Goal: Transaction & Acquisition: Book appointment/travel/reservation

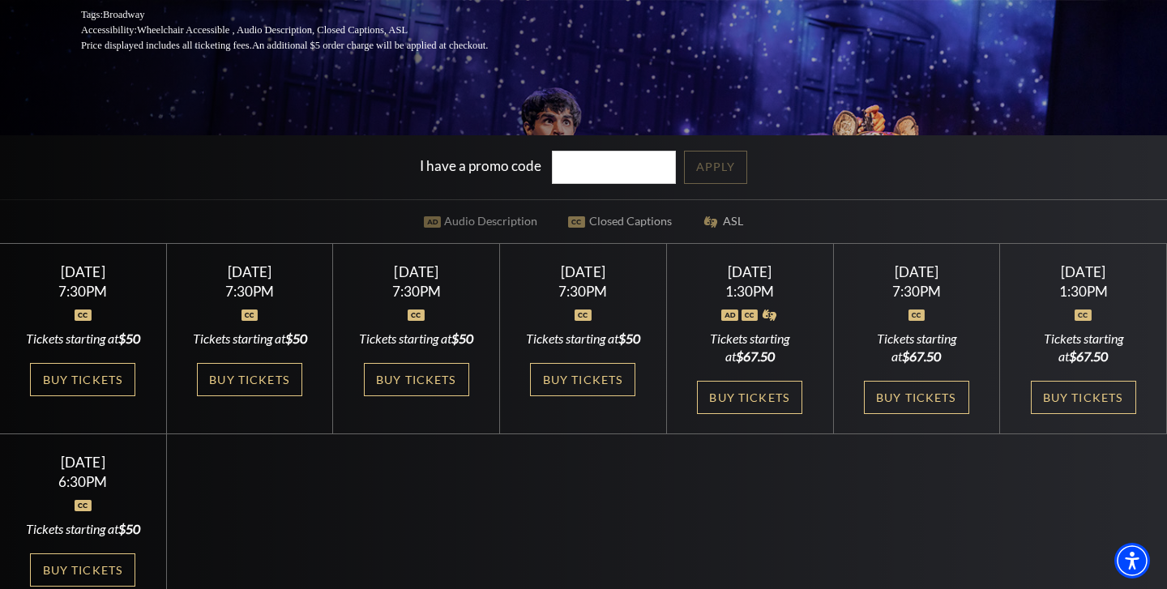
scroll to position [328, 0]
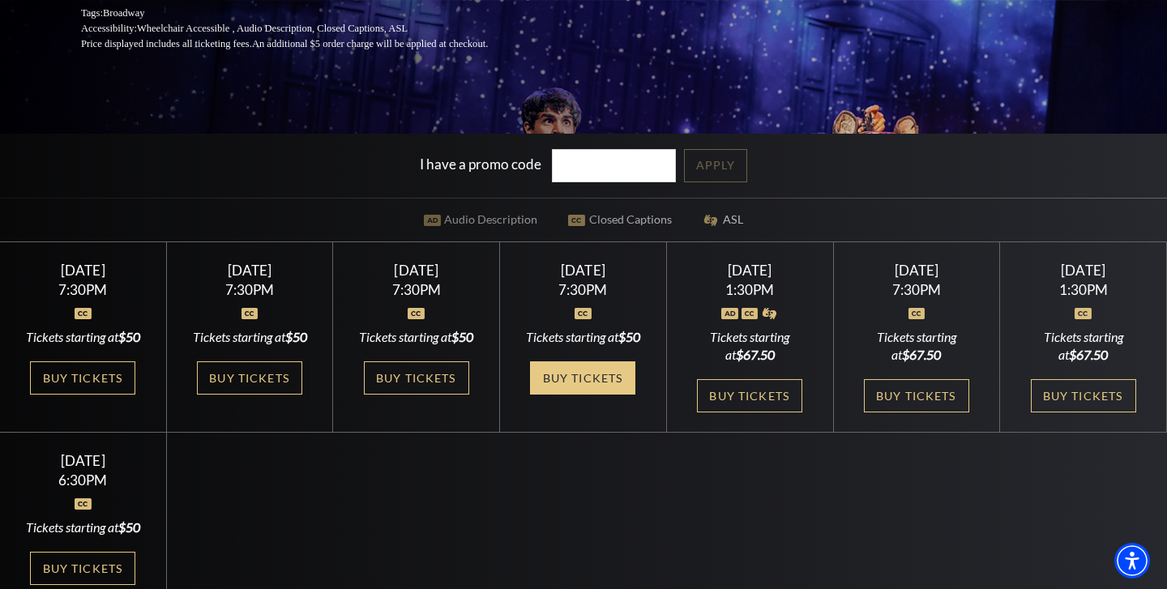
click at [599, 395] on link "Buy Tickets" at bounding box center [582, 378] width 105 height 33
click at [606, 395] on link "Buy Tickets" at bounding box center [582, 378] width 105 height 33
click at [580, 279] on div "Friday September 26" at bounding box center [583, 270] width 127 height 17
click at [587, 375] on div "Friday September 26 7:30PM Tickets starting at $50 Buy Tickets" at bounding box center [583, 337] width 167 height 191
click at [577, 392] on link "Buy Tickets" at bounding box center [582, 378] width 105 height 33
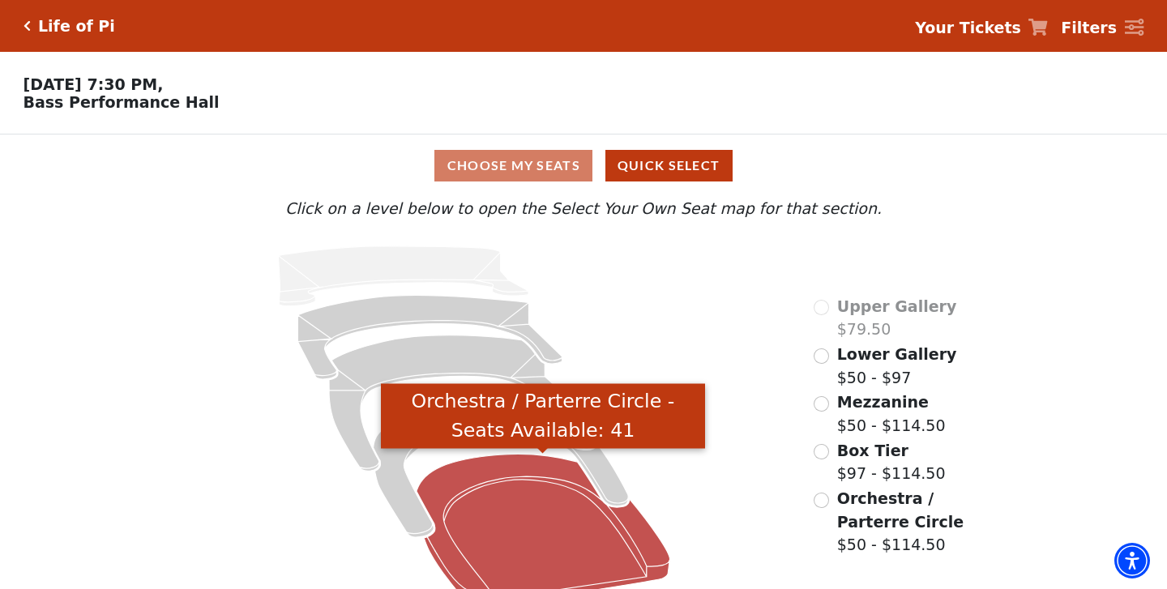
scroll to position [29, 0]
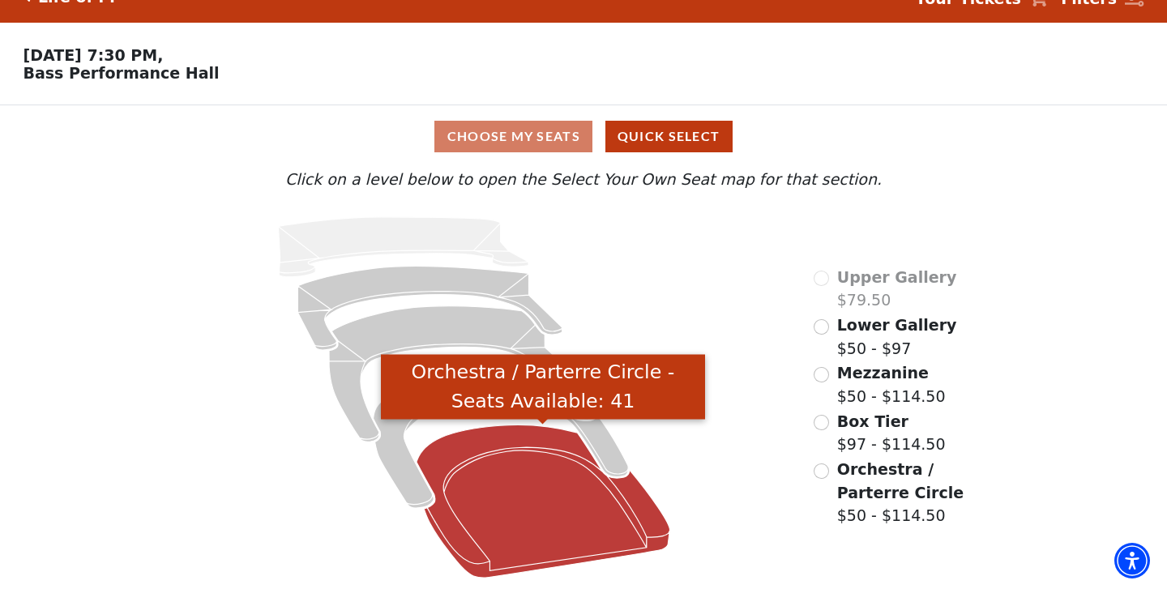
click at [566, 478] on icon "Orchestra / Parterre Circle - Seats Available: 41" at bounding box center [544, 501] width 254 height 153
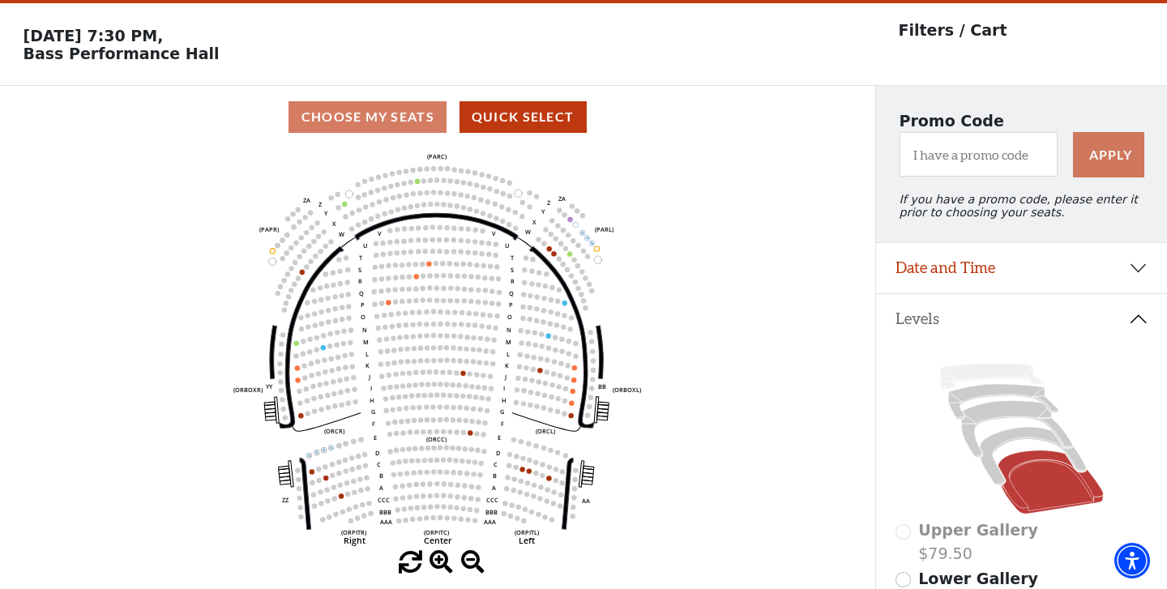
scroll to position [75, 0]
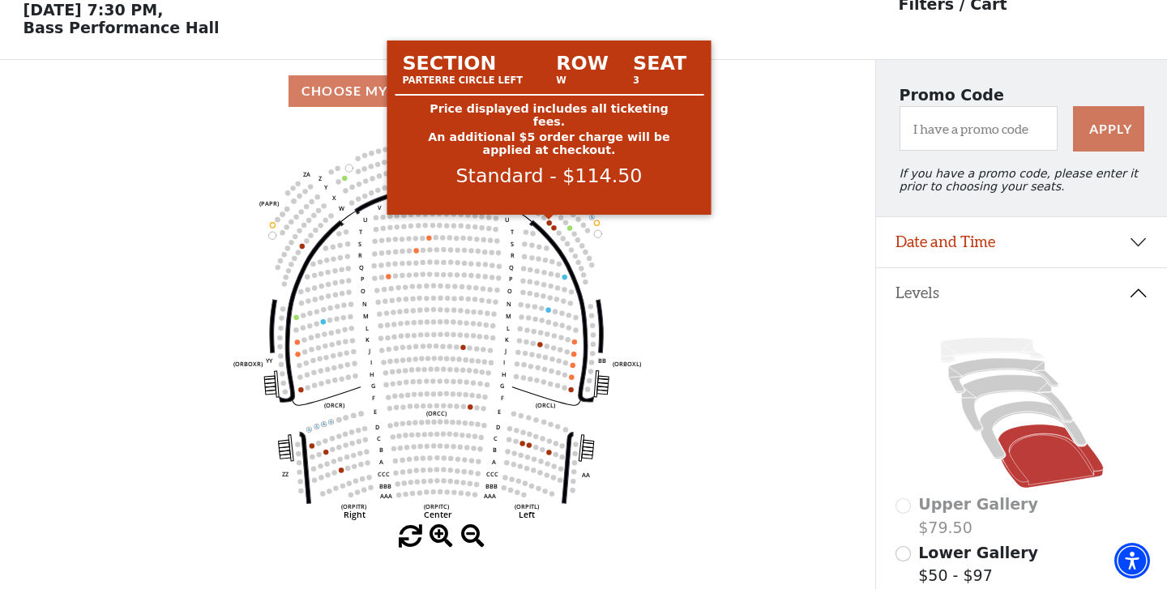
click at [550, 225] on circle at bounding box center [549, 223] width 5 height 5
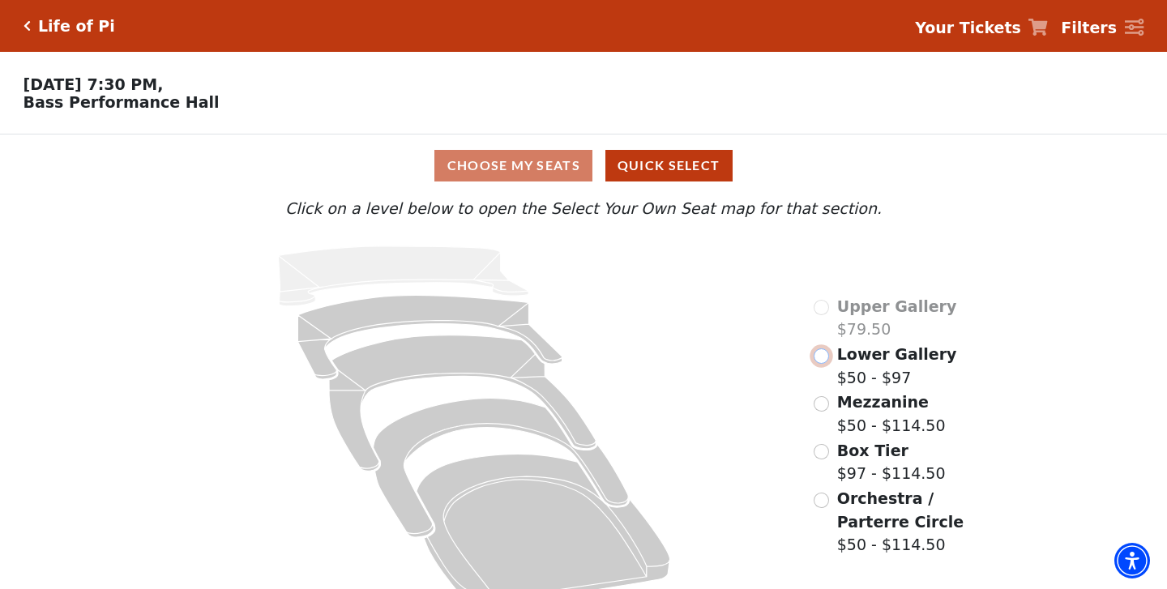
click at [823, 357] on input "Lower Gallery$50 - $97\a" at bounding box center [821, 356] width 15 height 15
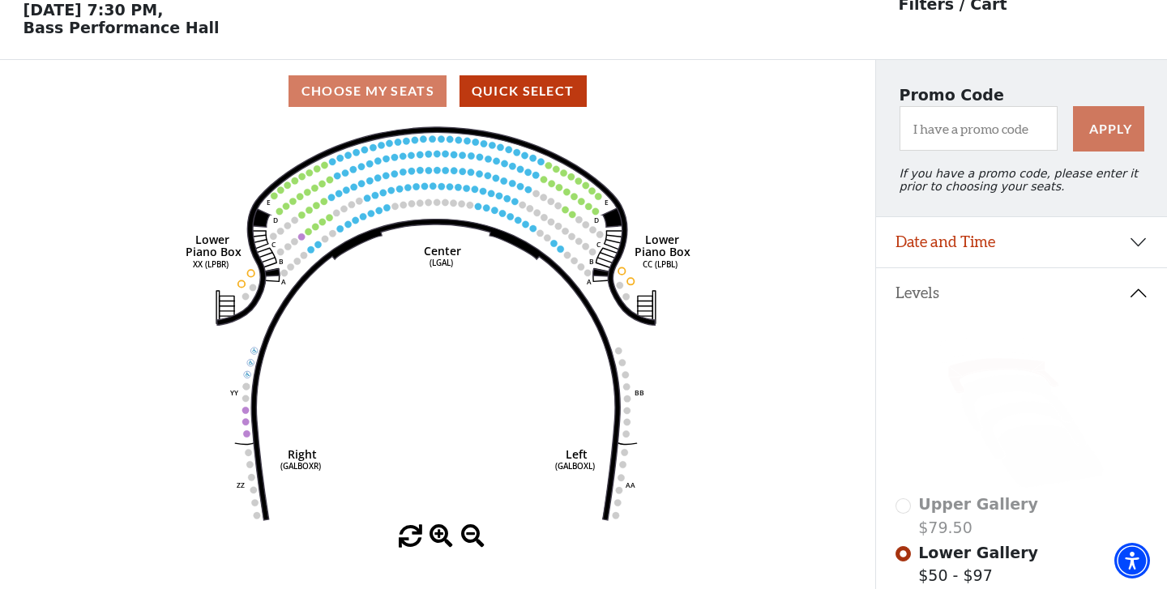
scroll to position [75, 0]
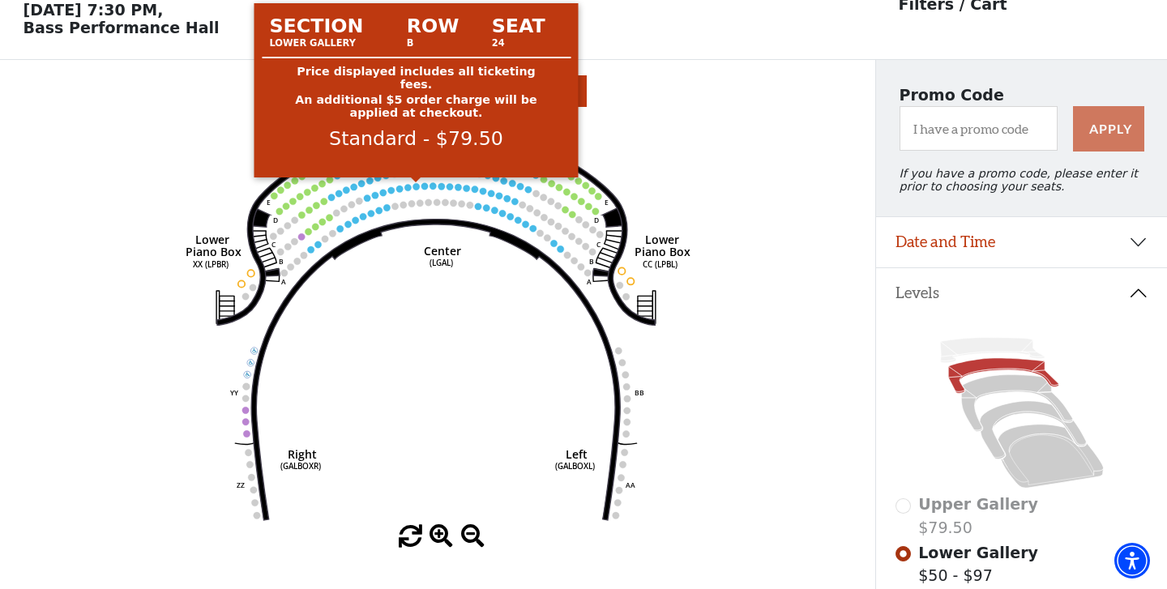
click at [418, 186] on circle at bounding box center [416, 186] width 6 height 6
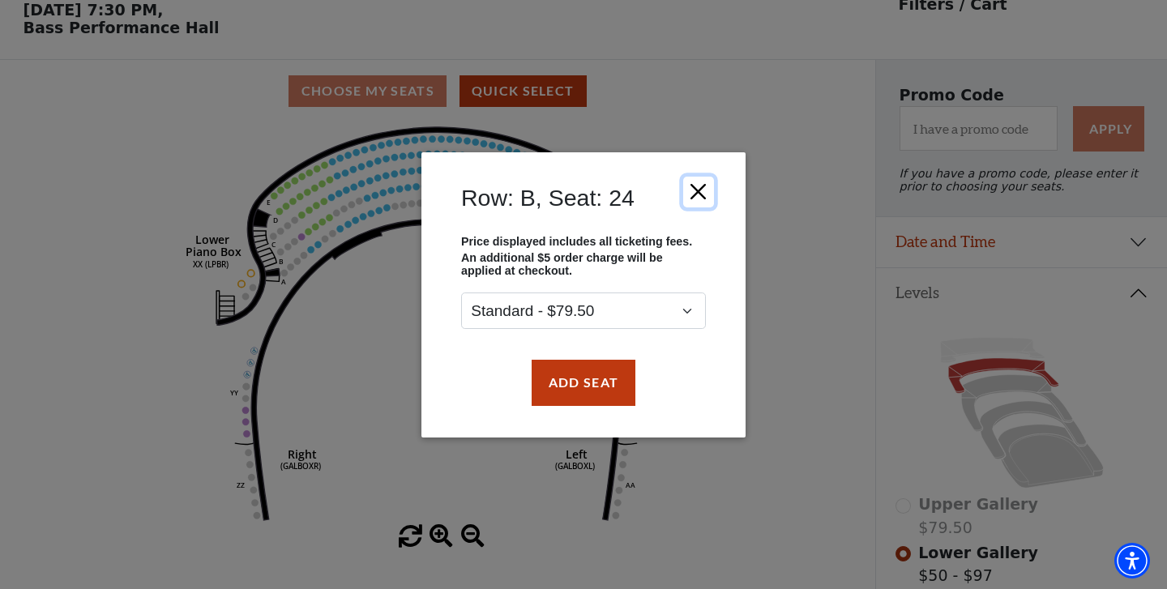
click at [707, 190] on button "Close" at bounding box center [698, 191] width 31 height 31
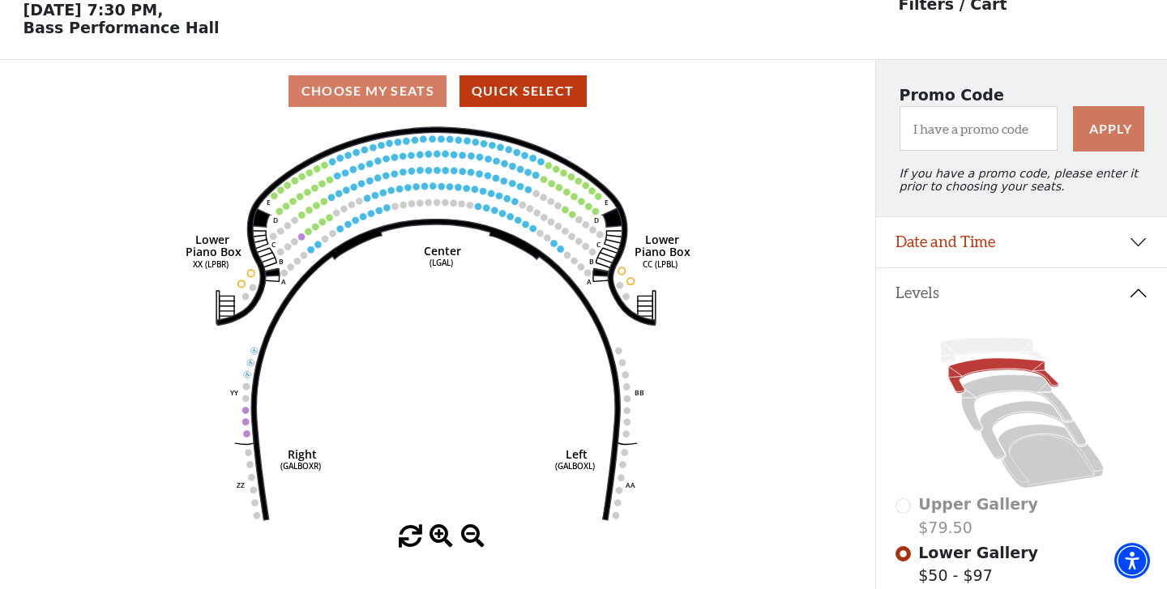
click at [302, 235] on circle at bounding box center [301, 236] width 6 height 6
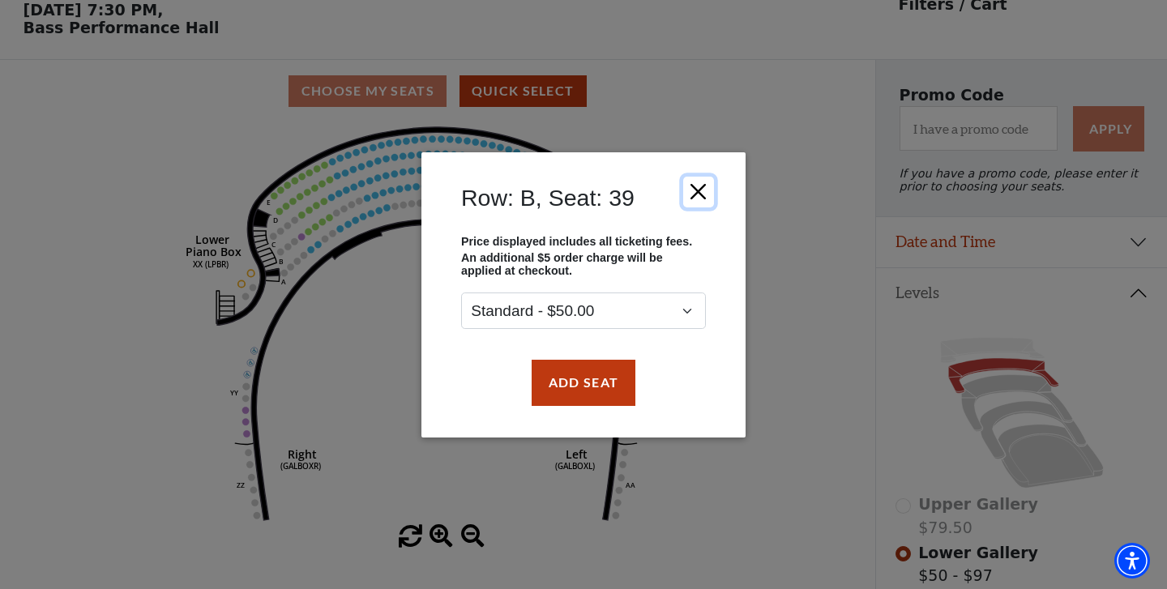
click at [705, 184] on button "Close" at bounding box center [698, 191] width 31 height 31
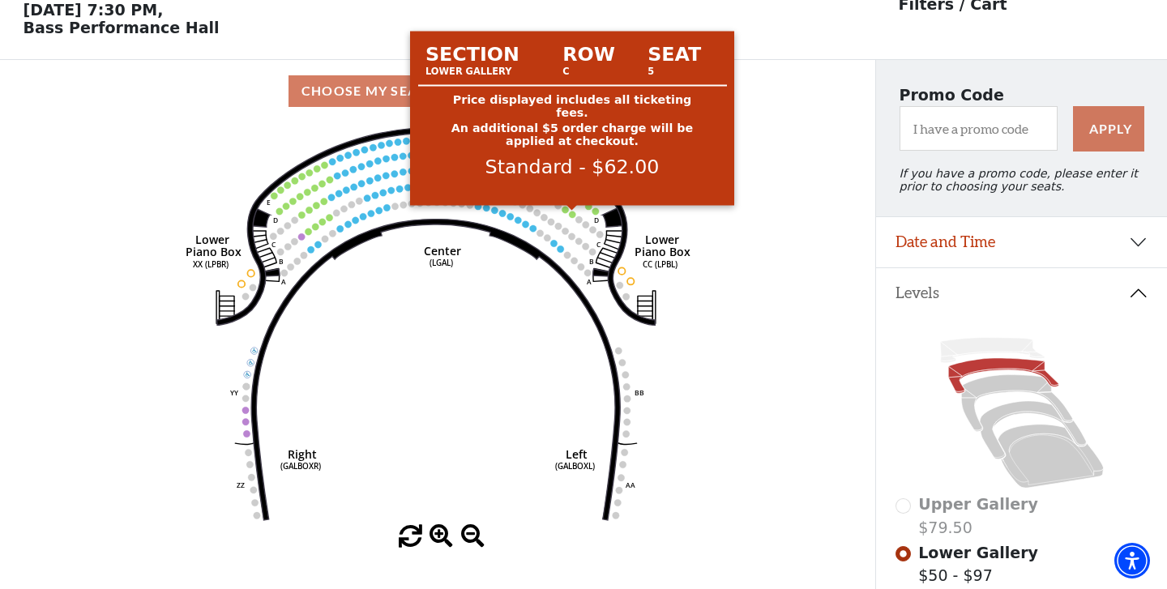
click at [572, 214] on circle at bounding box center [572, 214] width 6 height 6
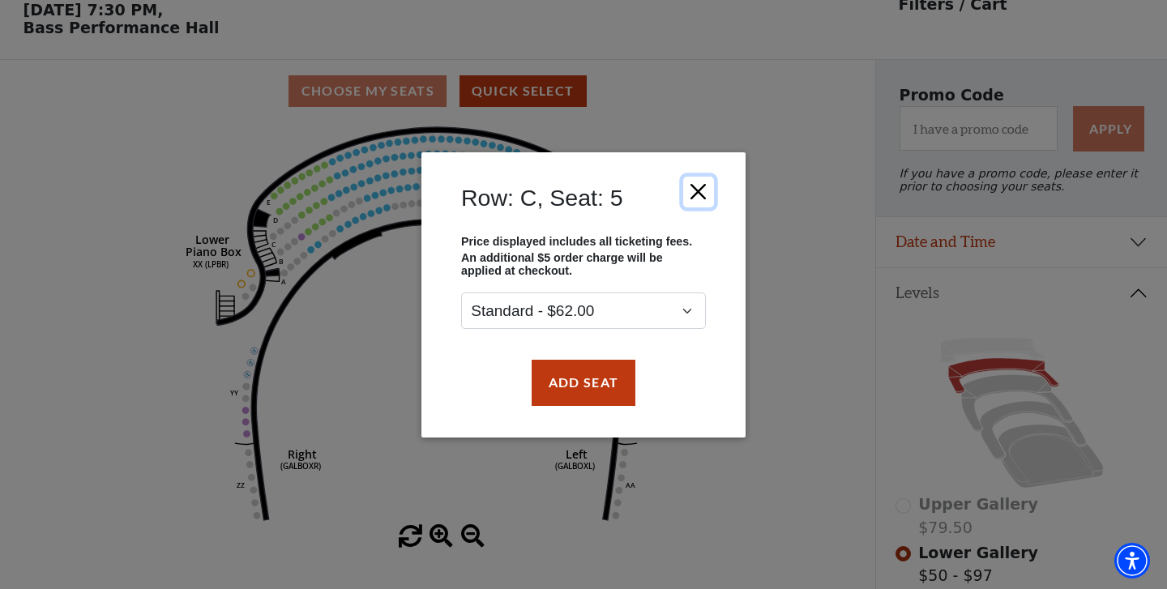
click at [704, 188] on button "Close" at bounding box center [698, 191] width 31 height 31
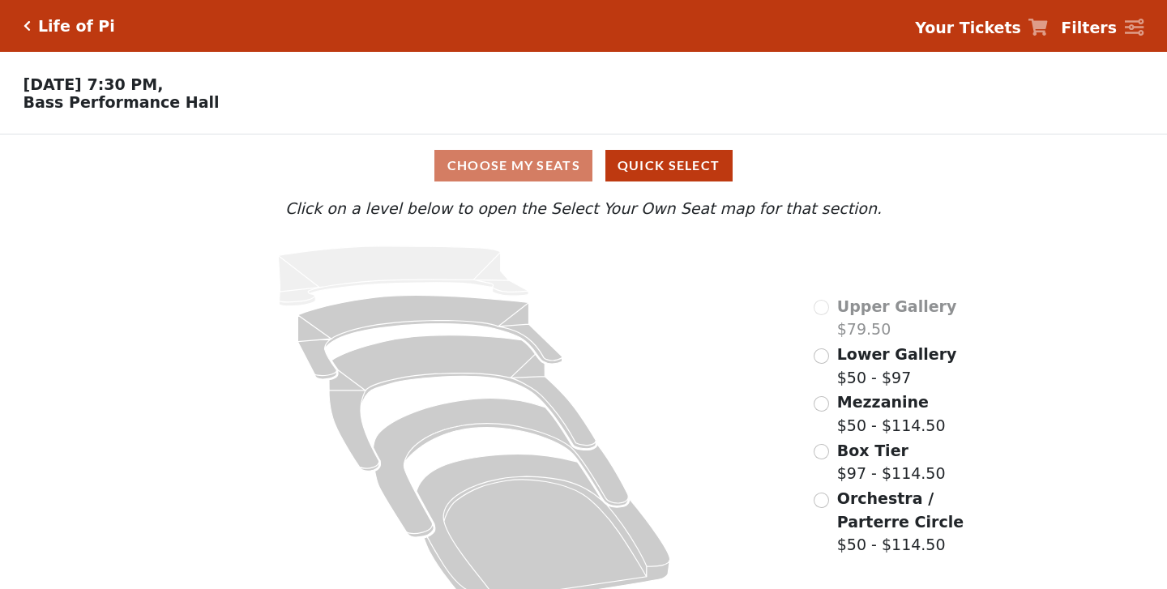
click at [584, 406] on icon at bounding box center [474, 426] width 634 height 383
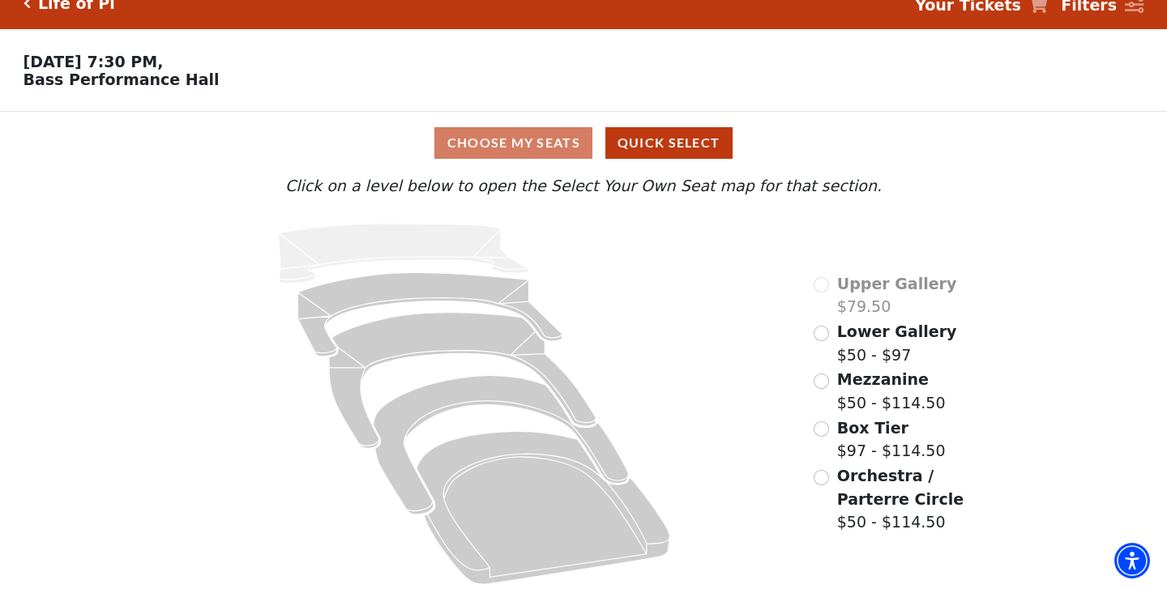
scroll to position [29, 0]
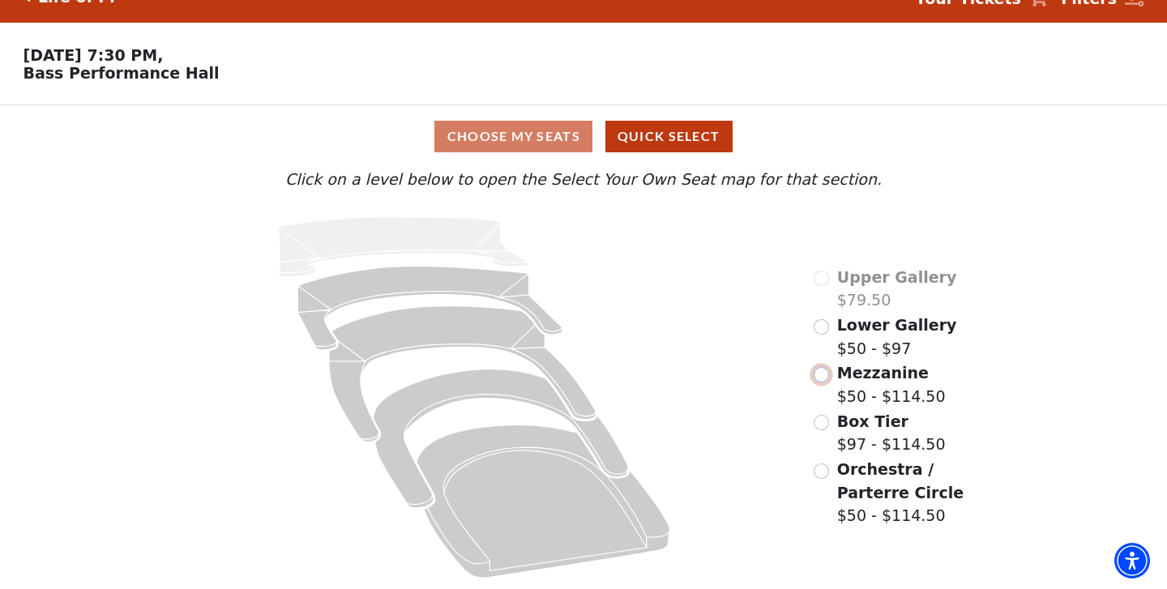
click at [824, 373] on input "Mezzanine$50 - $114.50\a" at bounding box center [821, 374] width 15 height 15
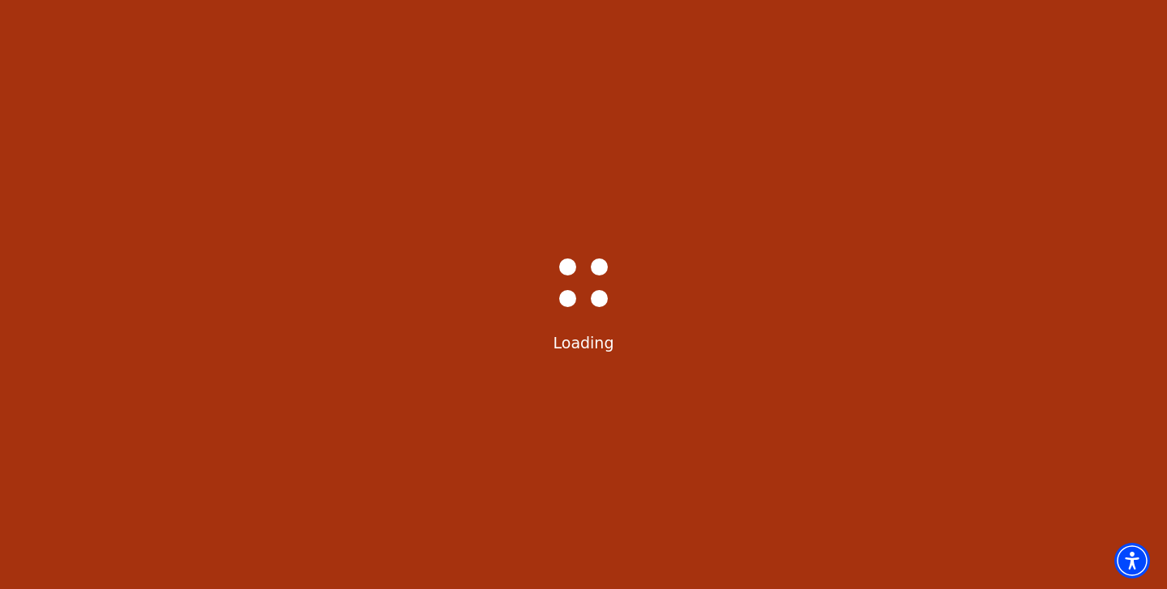
scroll to position [0, 0]
